Goal: Task Accomplishment & Management: Use online tool/utility

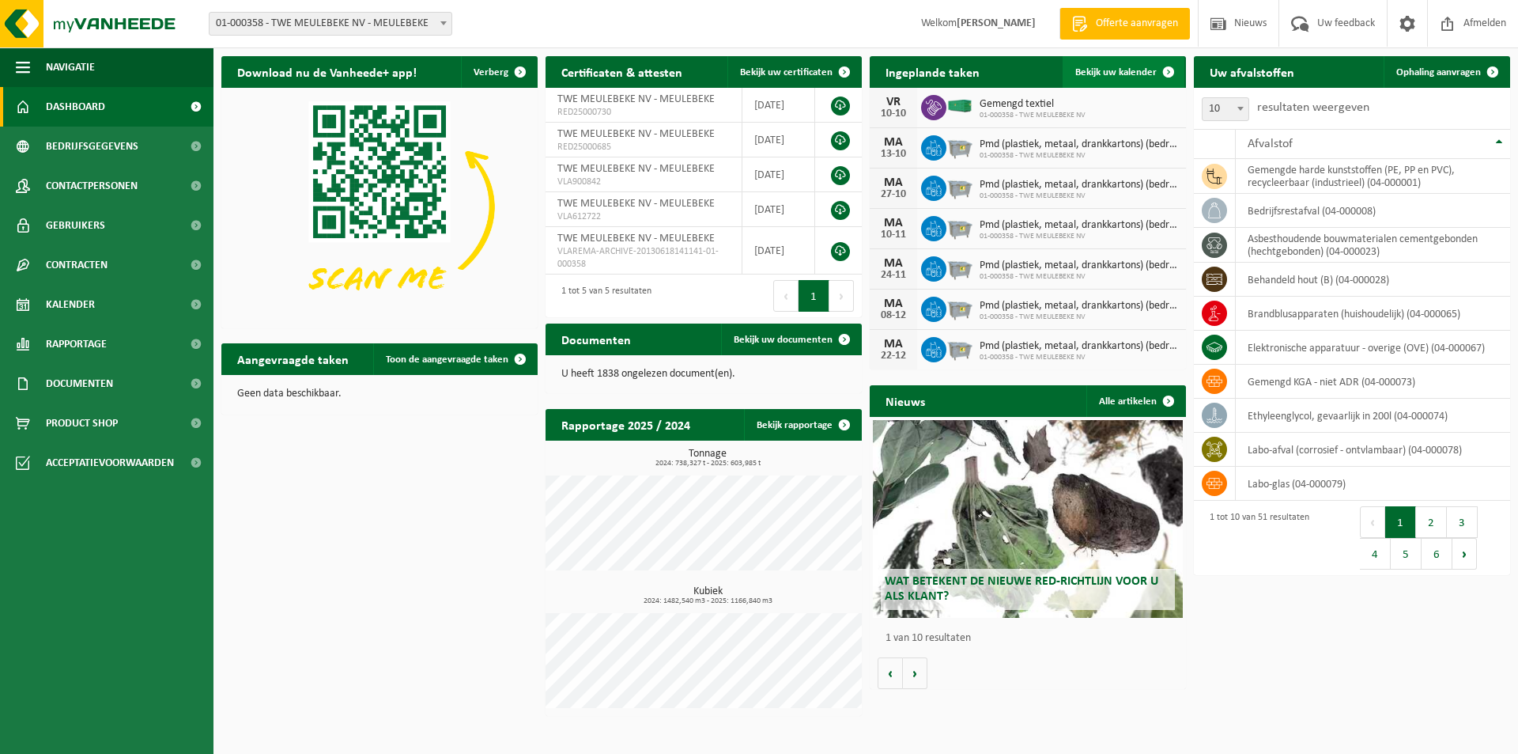
click at [1106, 70] on span "Bekijk uw kalender" at bounding box center [1116, 72] width 81 height 10
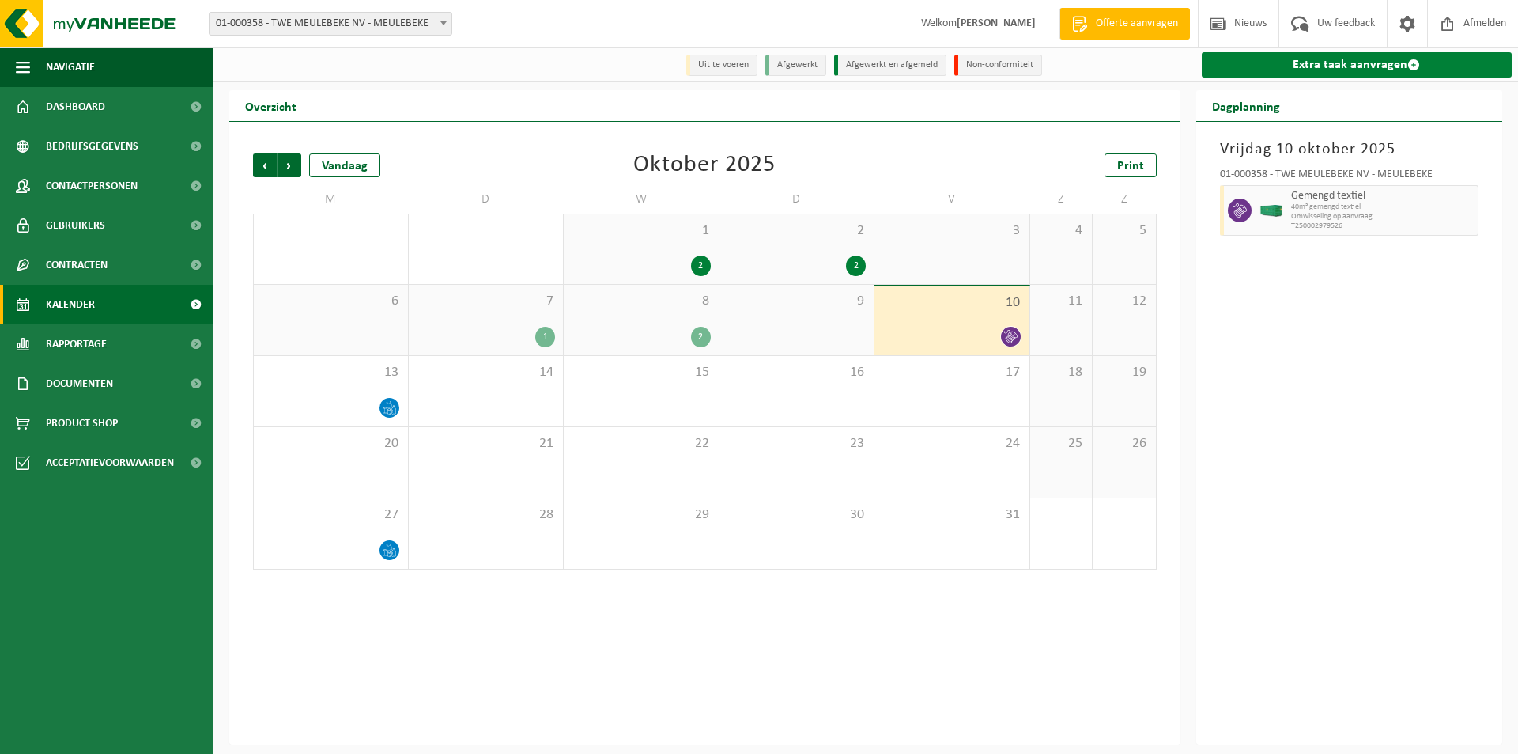
click at [1287, 67] on link "Extra taak aanvragen" at bounding box center [1357, 64] width 311 height 25
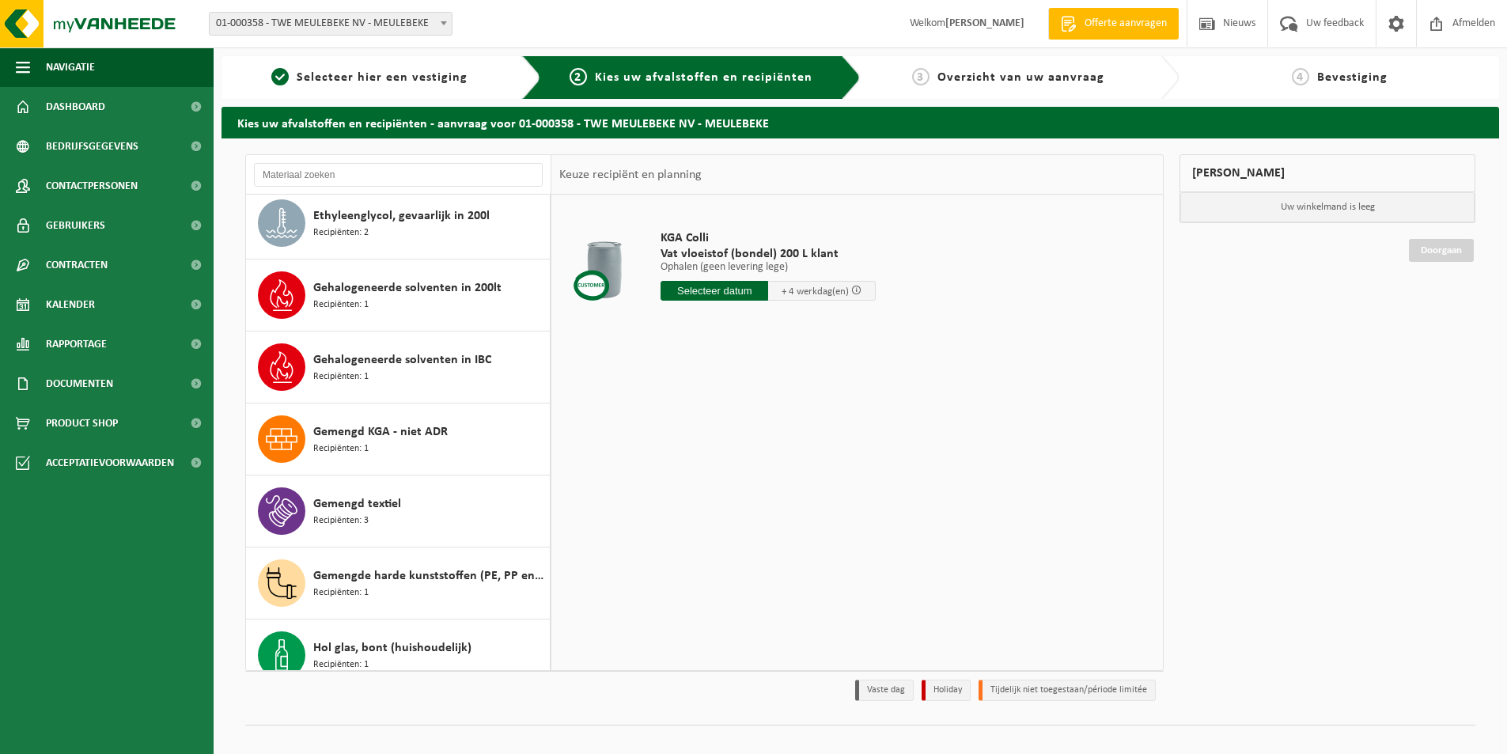
scroll to position [870, 0]
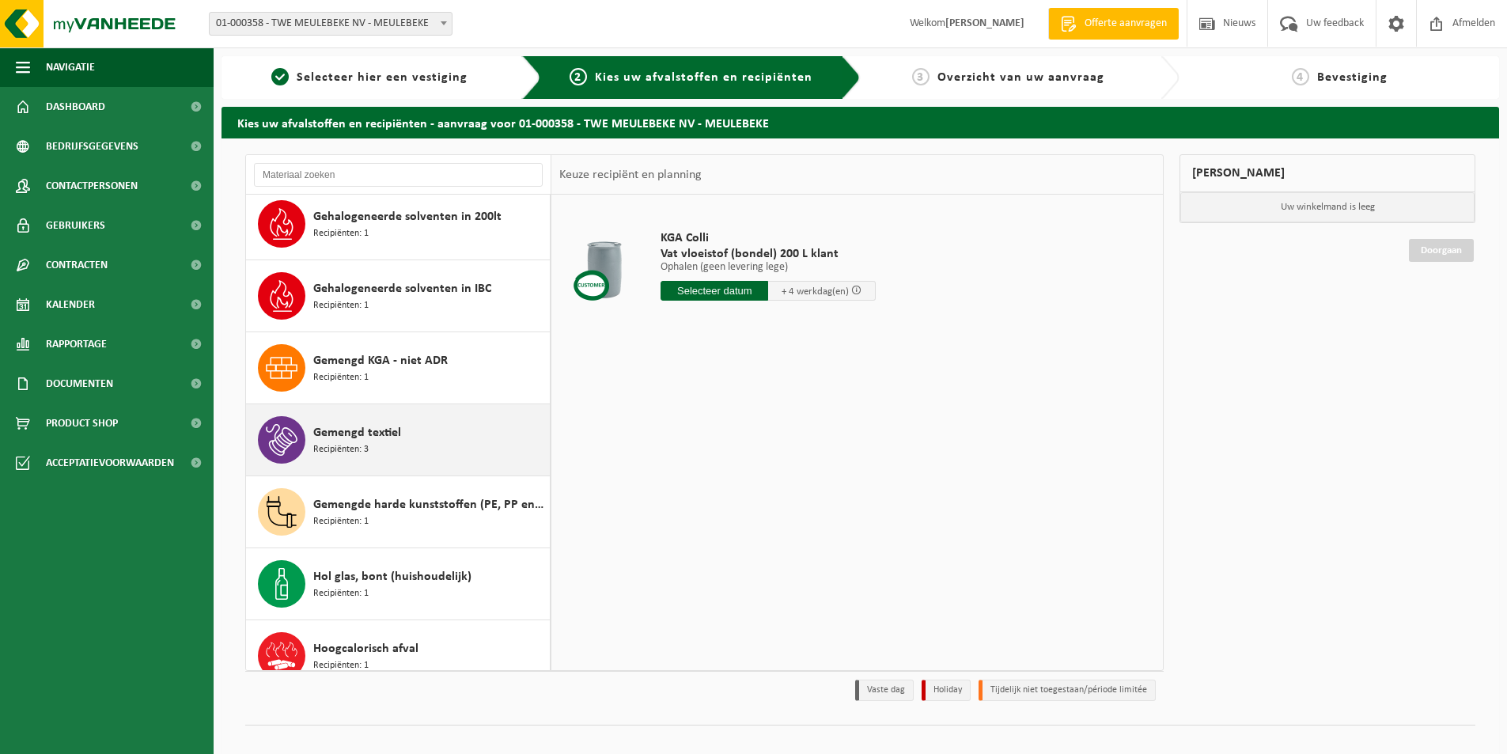
click at [331, 422] on div "Gemengd textiel Recipiënten: 3" at bounding box center [429, 439] width 233 height 47
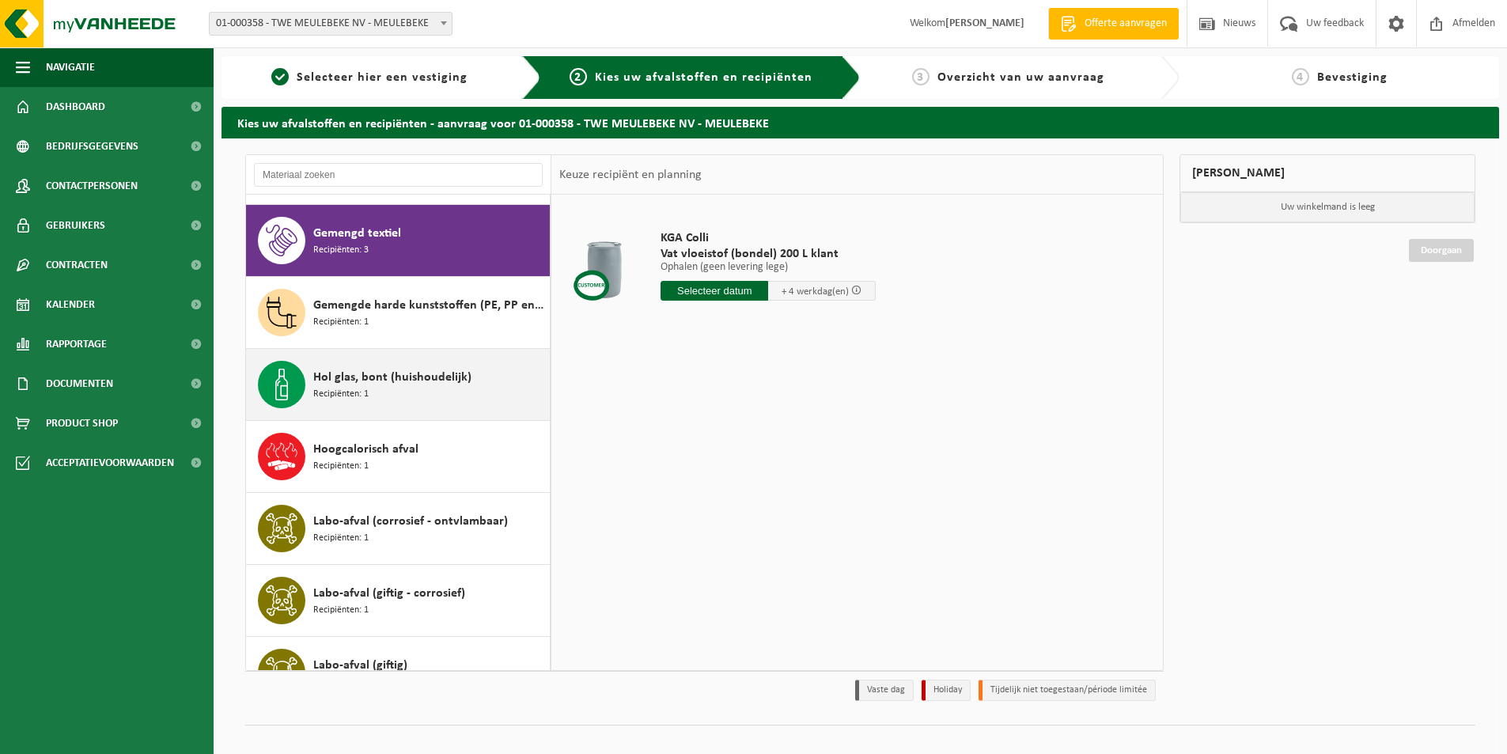
scroll to position [1080, 0]
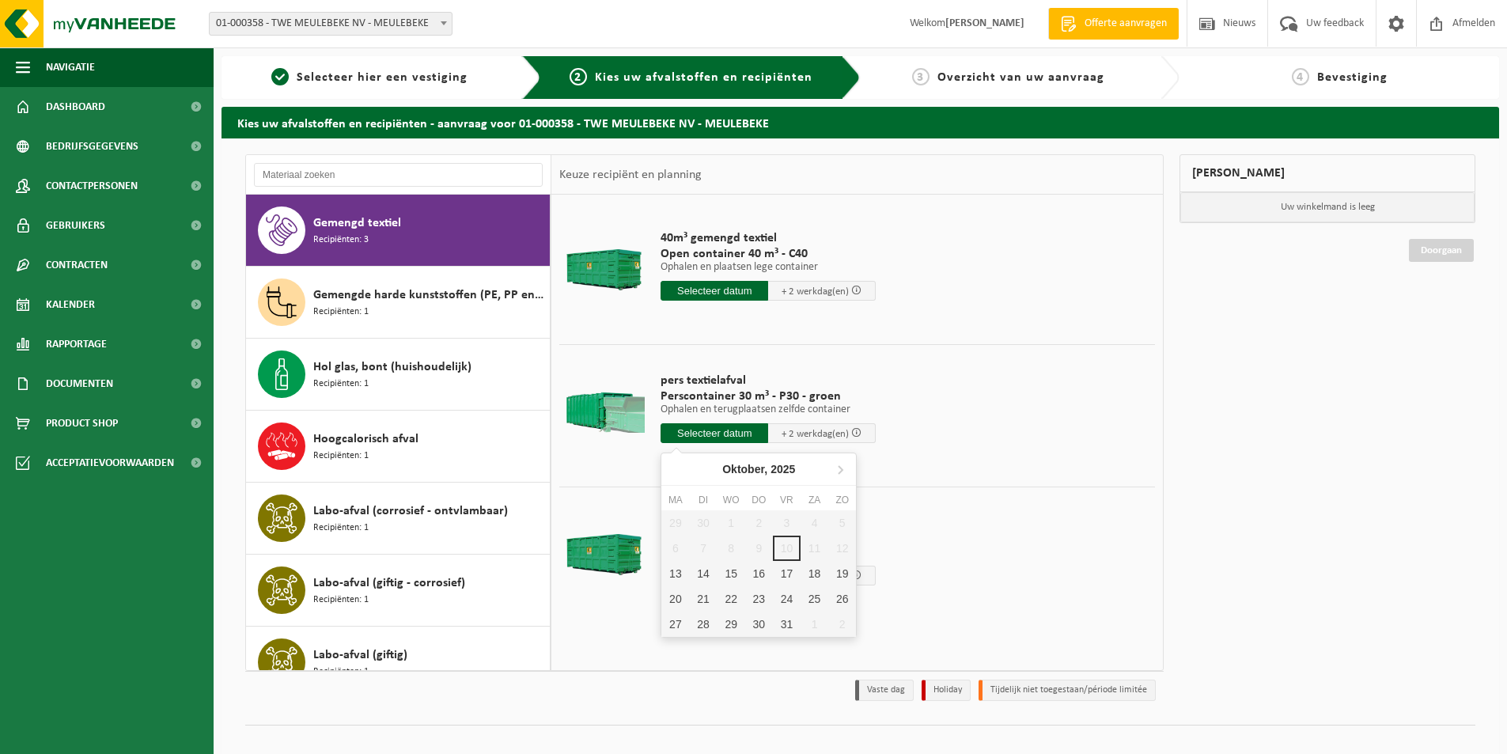
click at [710, 432] on input "text" at bounding box center [714, 433] width 108 height 20
click at [672, 569] on div "13" at bounding box center [675, 573] width 28 height 25
type input "Van 2025-10-13"
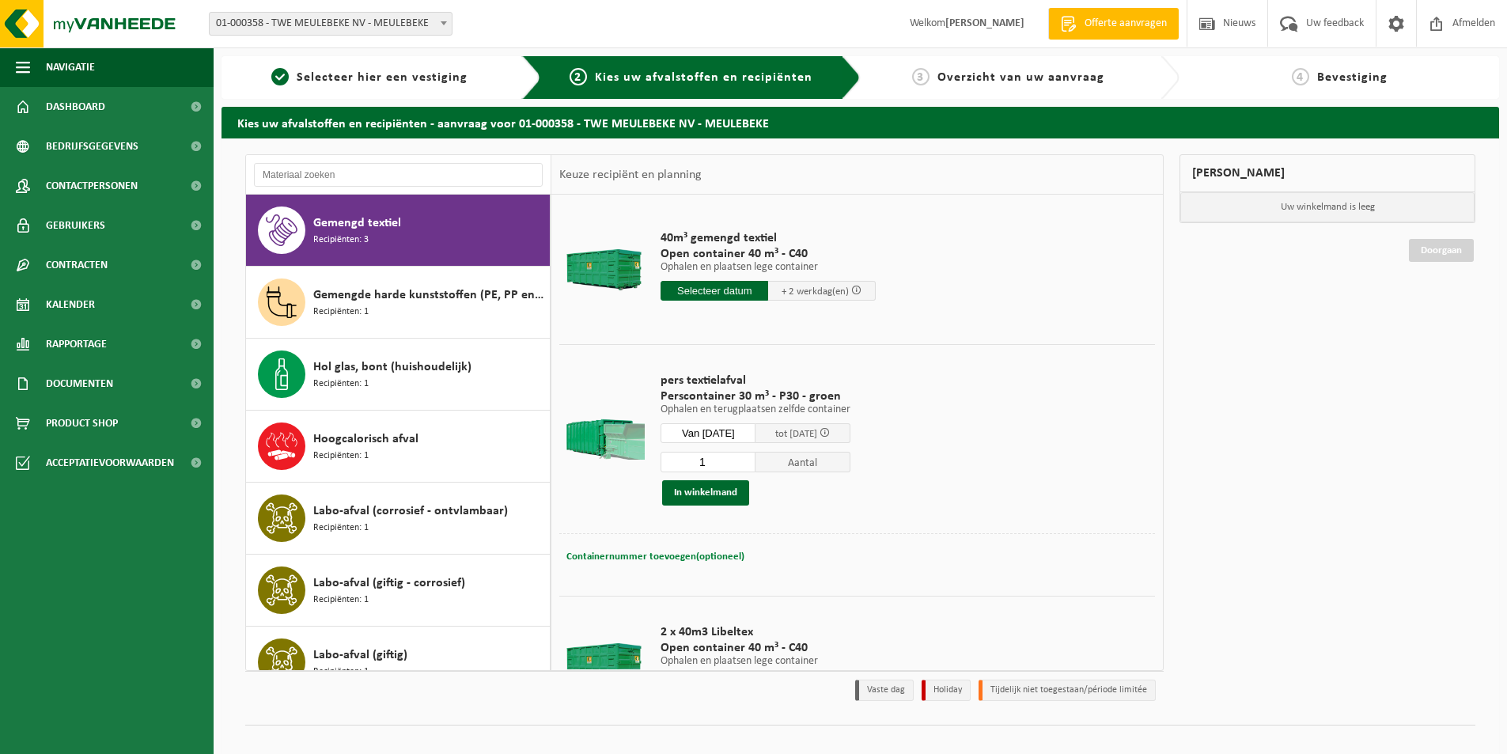
click at [661, 557] on span "Containernummer toevoegen(optioneel)" at bounding box center [655, 556] width 178 height 10
type input "STP346"
click at [699, 496] on button "In winkelmand" at bounding box center [705, 492] width 87 height 25
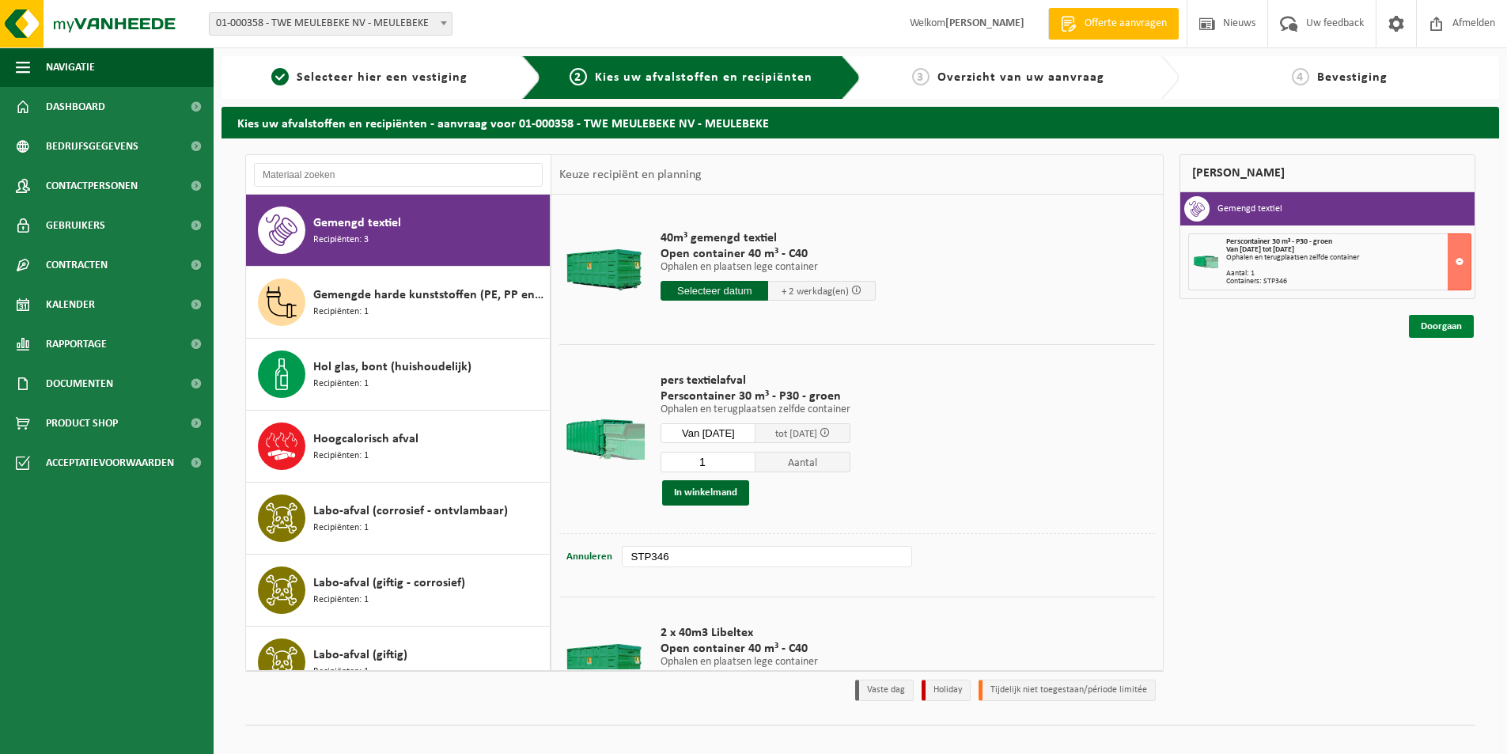
click at [1431, 330] on link "Doorgaan" at bounding box center [1441, 326] width 65 height 23
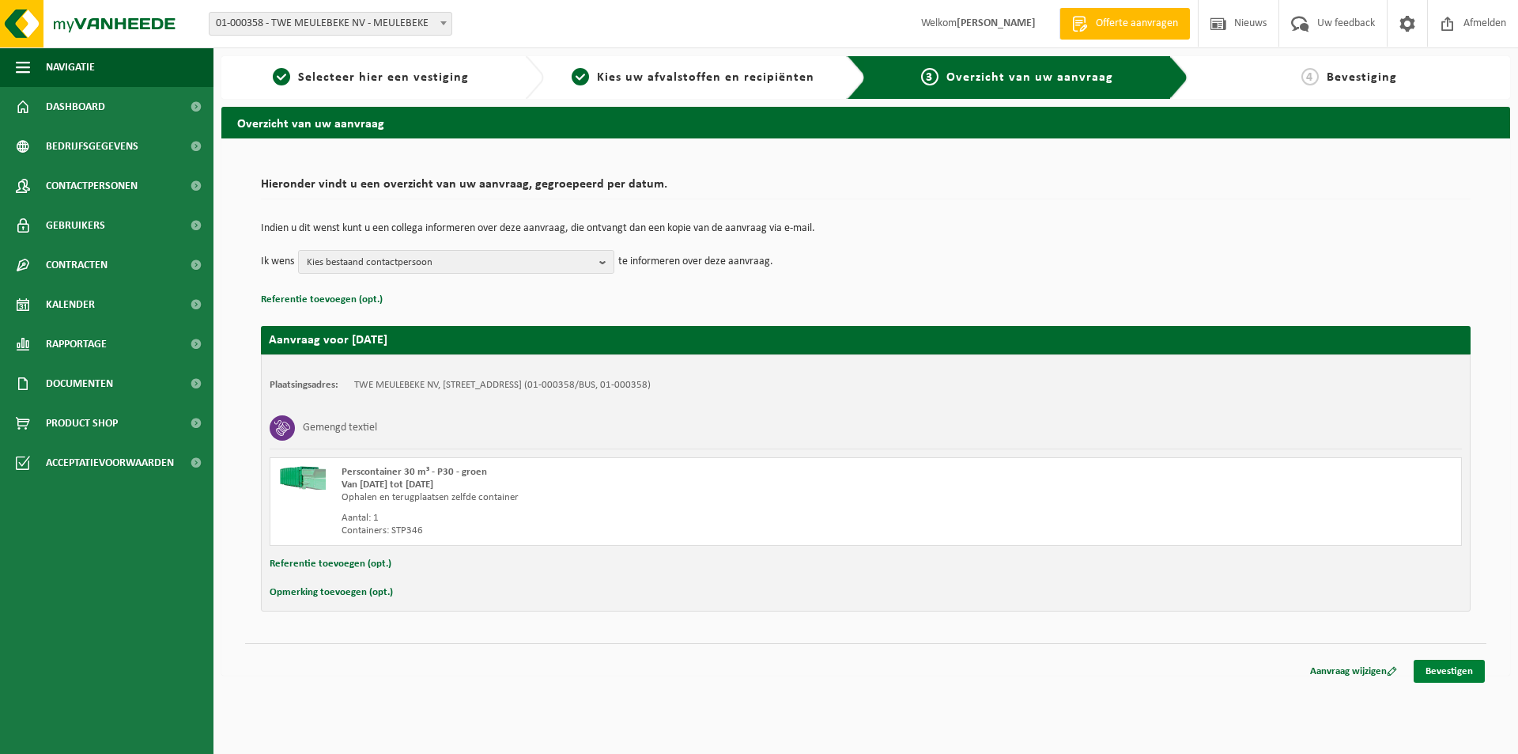
click at [1434, 665] on link "Bevestigen" at bounding box center [1449, 671] width 71 height 23
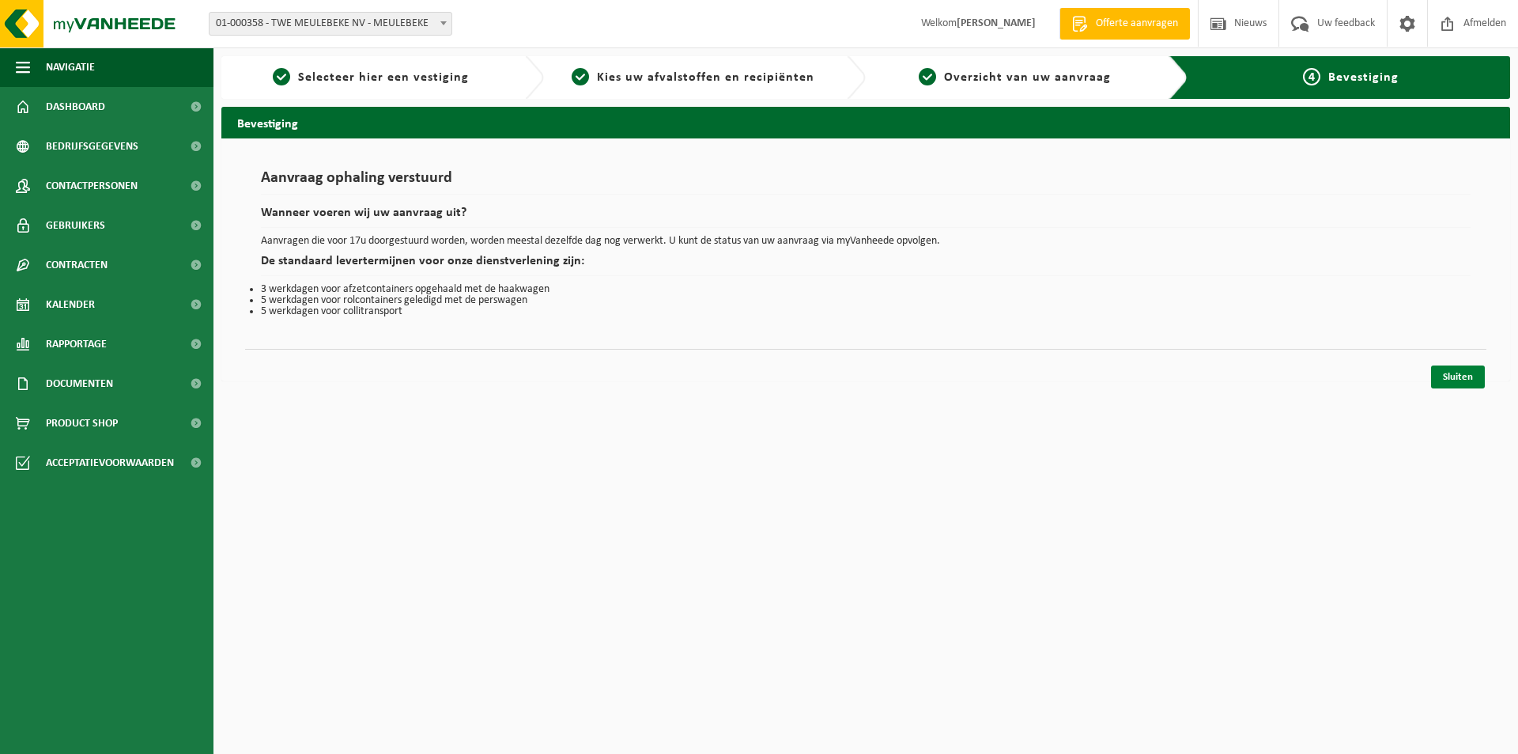
click at [1447, 376] on link "Sluiten" at bounding box center [1458, 376] width 54 height 23
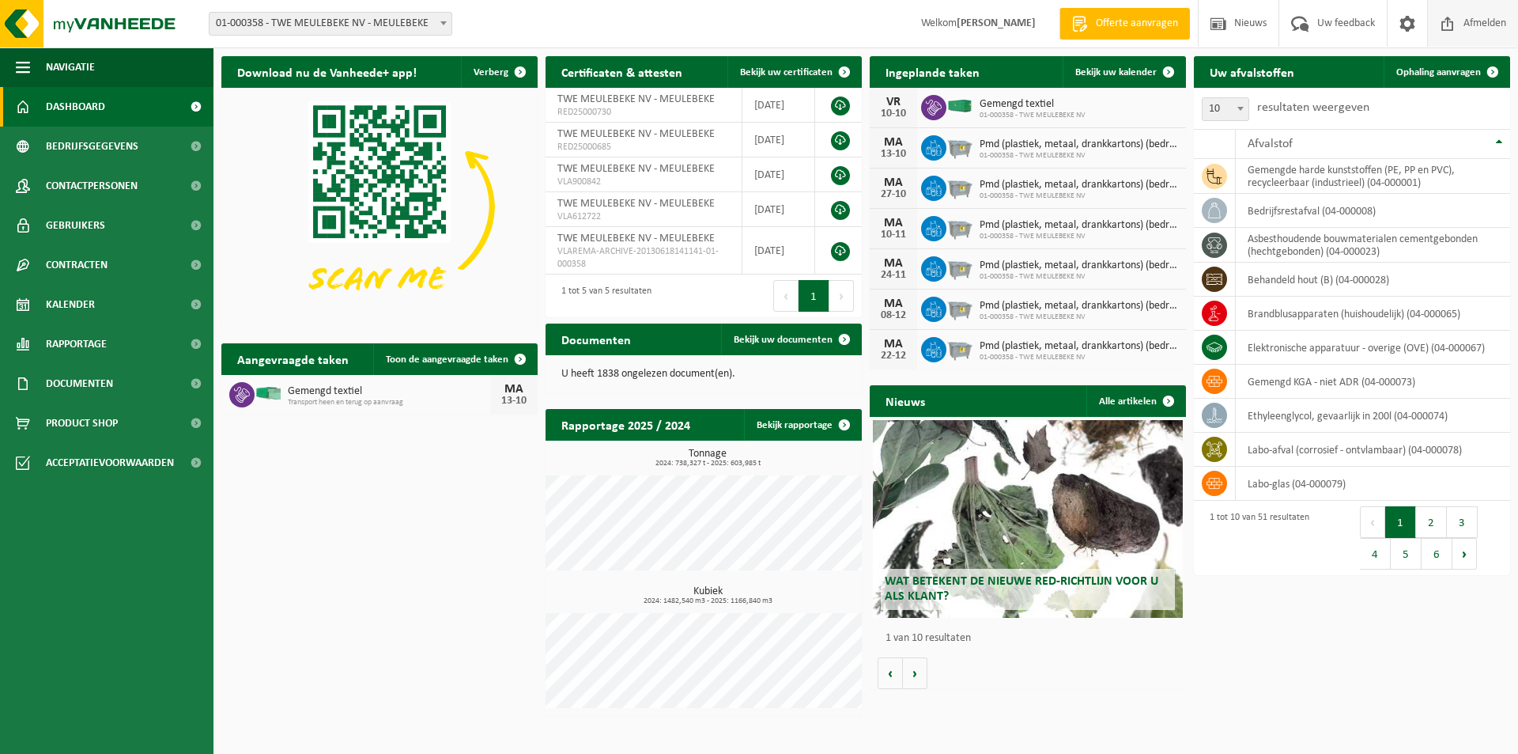
click at [1462, 24] on span "Afmelden" at bounding box center [1485, 23] width 51 height 47
